Goal: Task Accomplishment & Management: Manage account settings

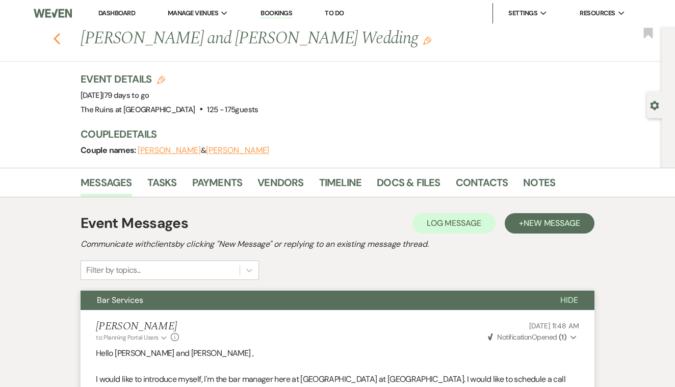
click at [58, 38] on icon "Previous" at bounding box center [57, 39] width 8 height 12
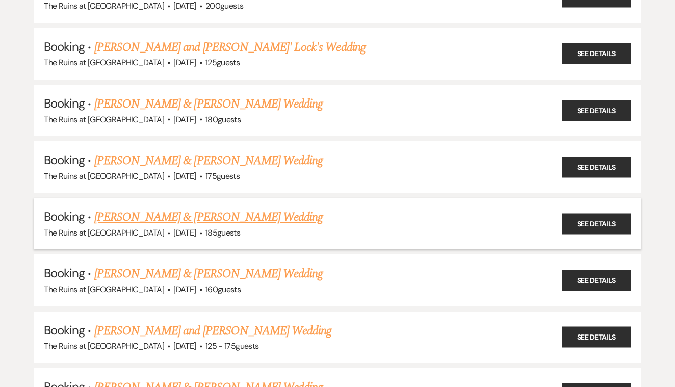
scroll to position [436, 0]
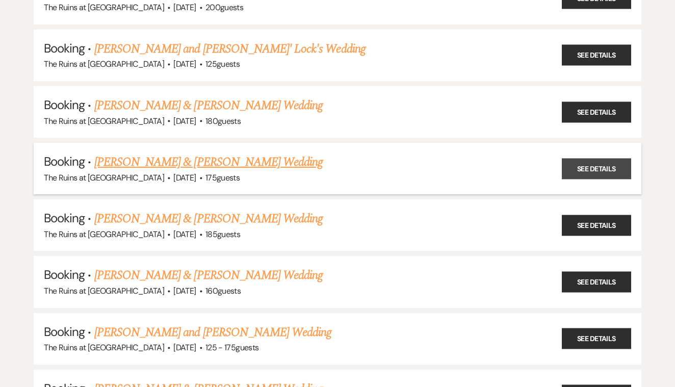
click at [609, 158] on link "See Details" at bounding box center [596, 168] width 69 height 21
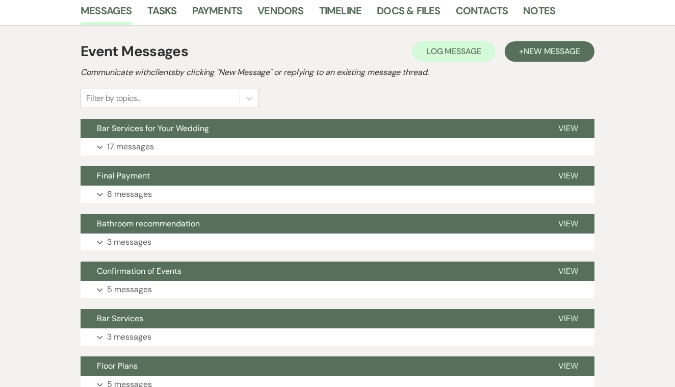
scroll to position [178, 0]
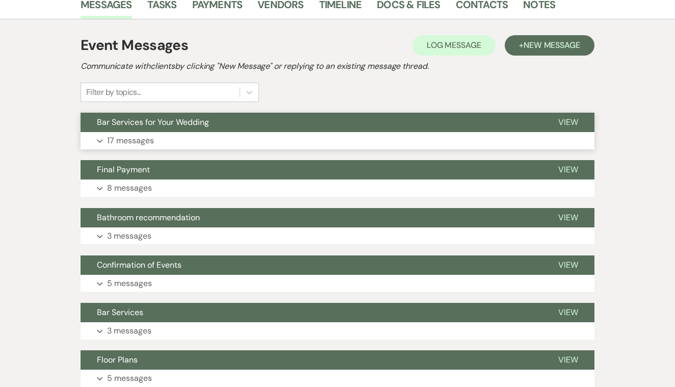
click at [565, 127] on span "View" at bounding box center [568, 122] width 20 height 11
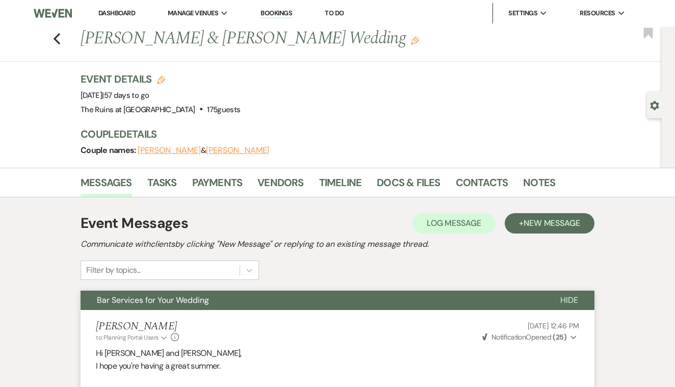
scroll to position [0, 0]
click at [59, 36] on icon "Previous" at bounding box center [57, 39] width 8 height 12
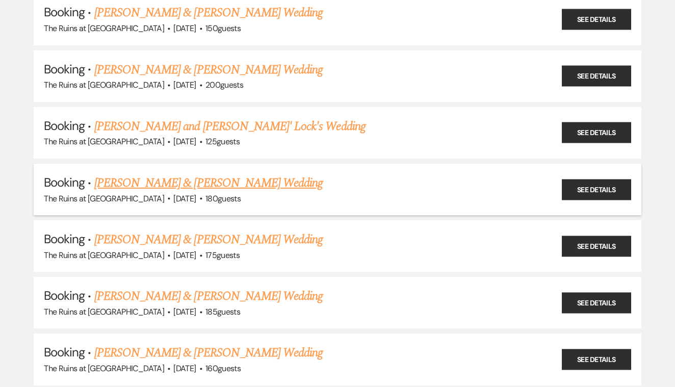
scroll to position [358, 0]
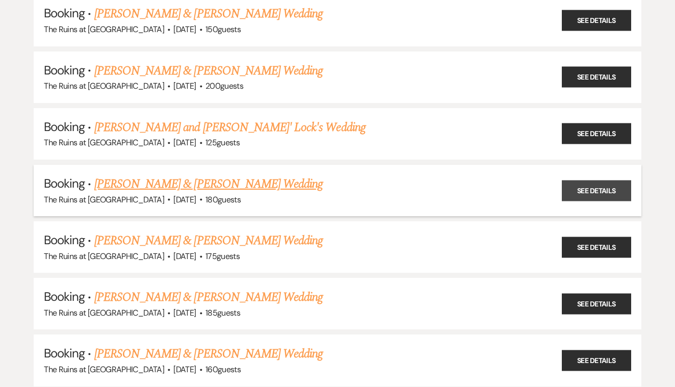
click at [571, 186] on link "See Details" at bounding box center [596, 190] width 69 height 21
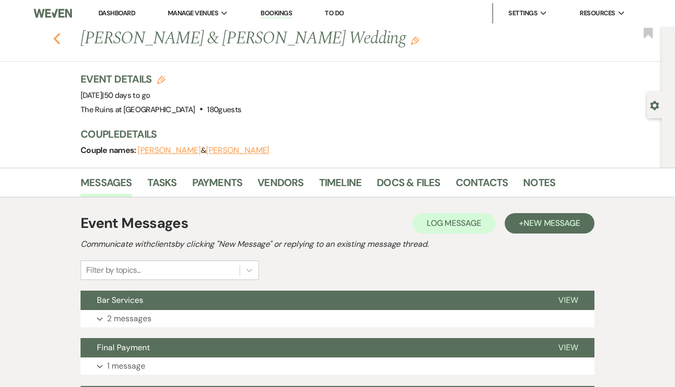
click at [53, 37] on icon "Previous" at bounding box center [57, 39] width 8 height 12
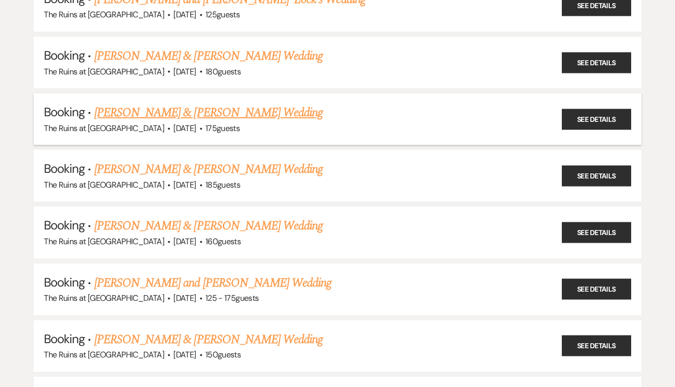
scroll to position [487, 0]
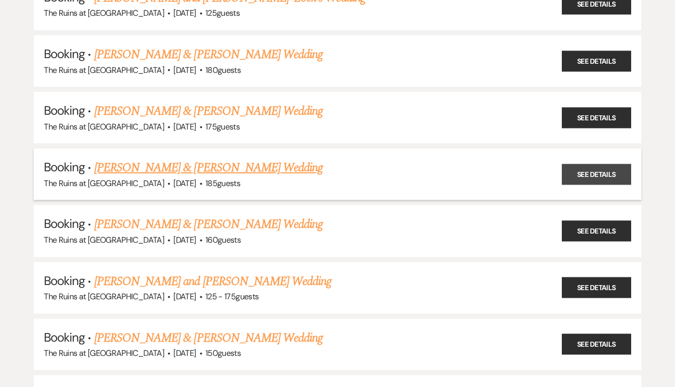
click at [588, 166] on link "See Details" at bounding box center [596, 174] width 69 height 21
